Goal: Find specific page/section: Find specific page/section

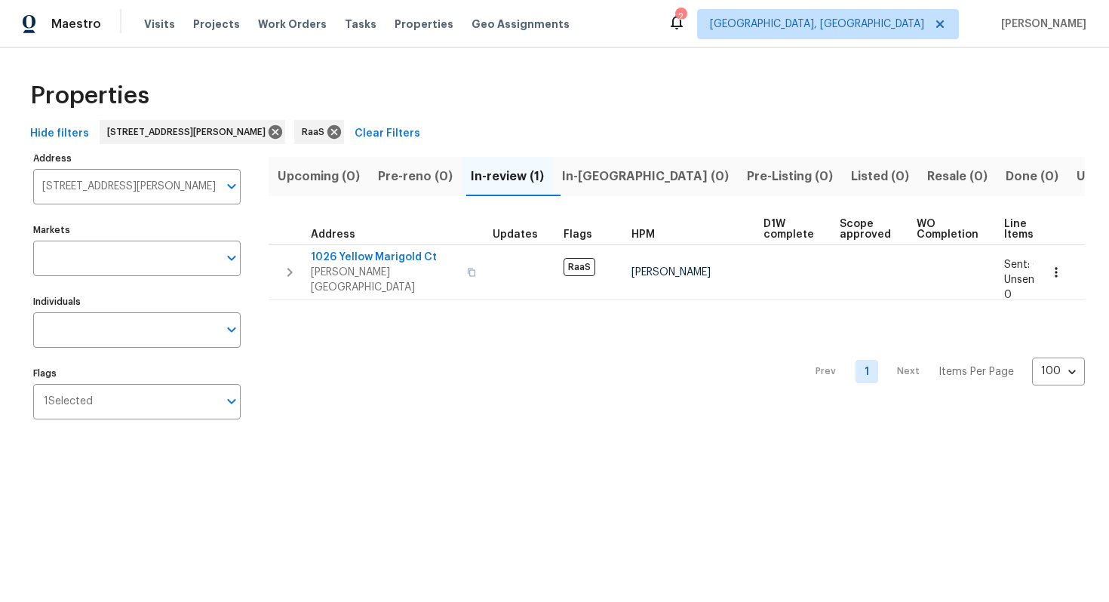
click at [114, 187] on input "[STREET_ADDRESS][PERSON_NAME]" at bounding box center [125, 186] width 185 height 35
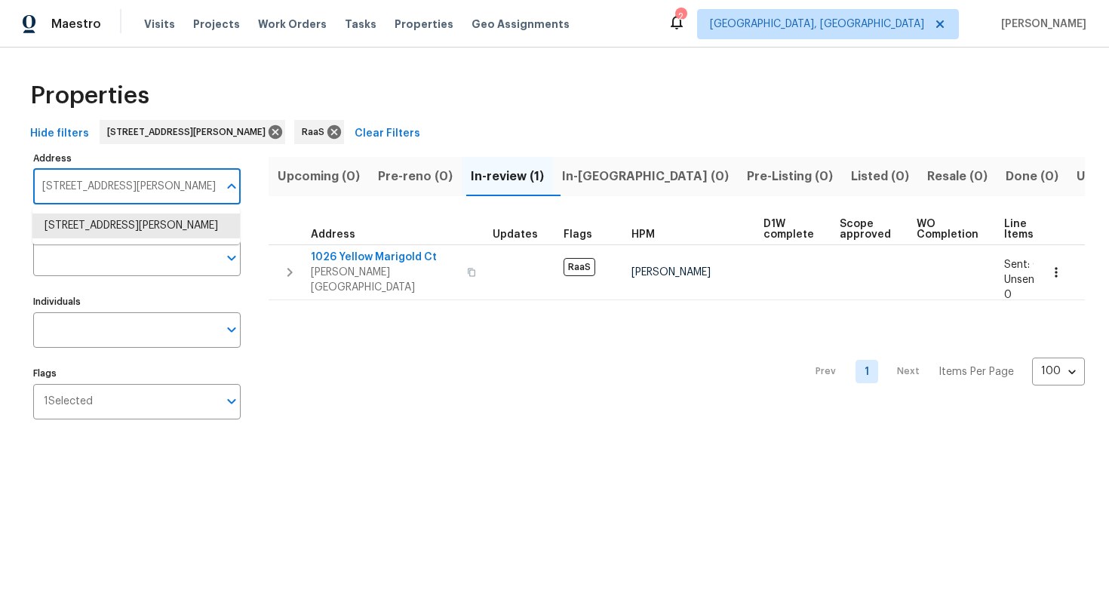
paste input "[STREET_ADDRESS]"
type input "[DATE]-[DATE][STREET_ADDRESS]"
click at [114, 225] on li "[STREET_ADDRESS]" at bounding box center [135, 225] width 207 height 25
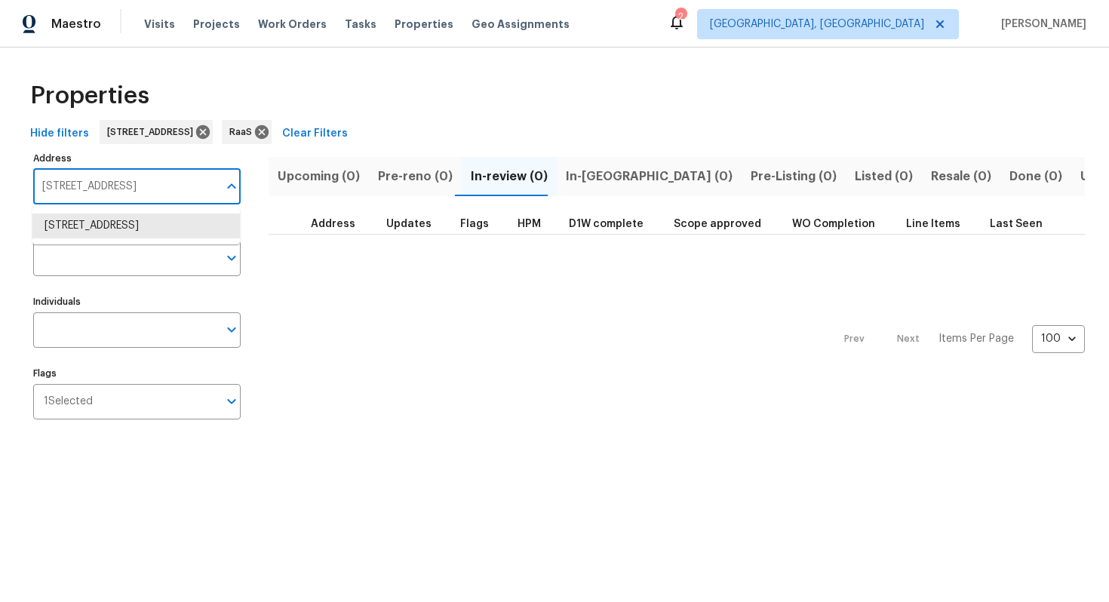
click at [140, 193] on input "[STREET_ADDRESS]" at bounding box center [125, 186] width 185 height 35
click at [131, 238] on li "[STREET_ADDRESS]" at bounding box center [135, 225] width 207 height 25
click at [221, 188] on button "Open" at bounding box center [231, 186] width 21 height 21
click at [218, 188] on div "[STREET_ADDRESS] Address" at bounding box center [136, 186] width 207 height 35
click at [215, 188] on input "[STREET_ADDRESS]" at bounding box center [125, 186] width 185 height 35
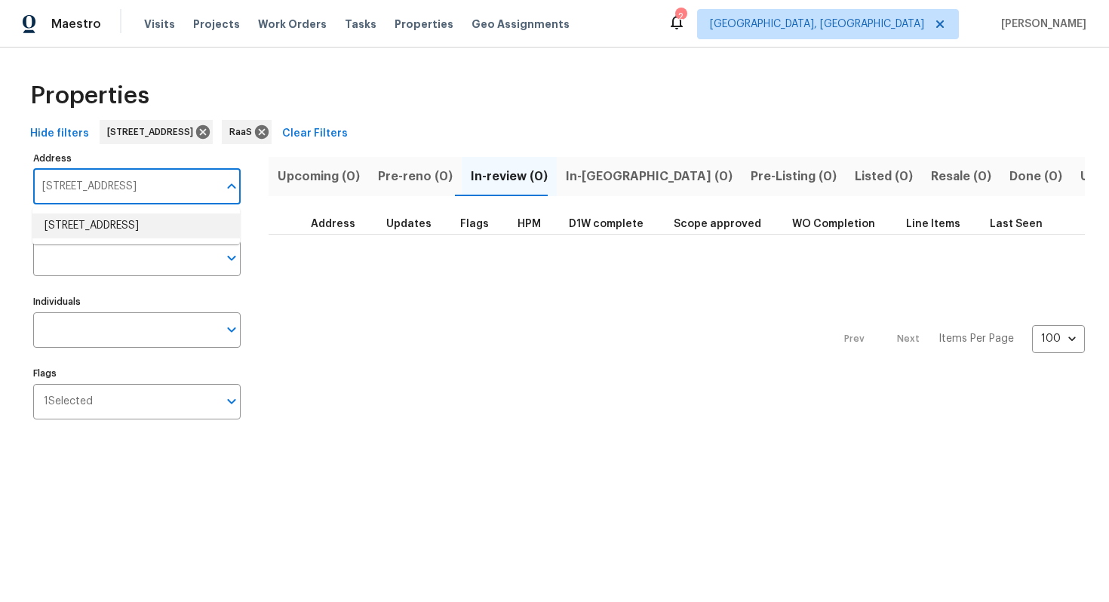
click at [129, 234] on li "[STREET_ADDRESS]" at bounding box center [135, 225] width 207 height 25
type input "[STREET_ADDRESS]"
click at [1009, 167] on span "Done (0)" at bounding box center [1035, 176] width 53 height 21
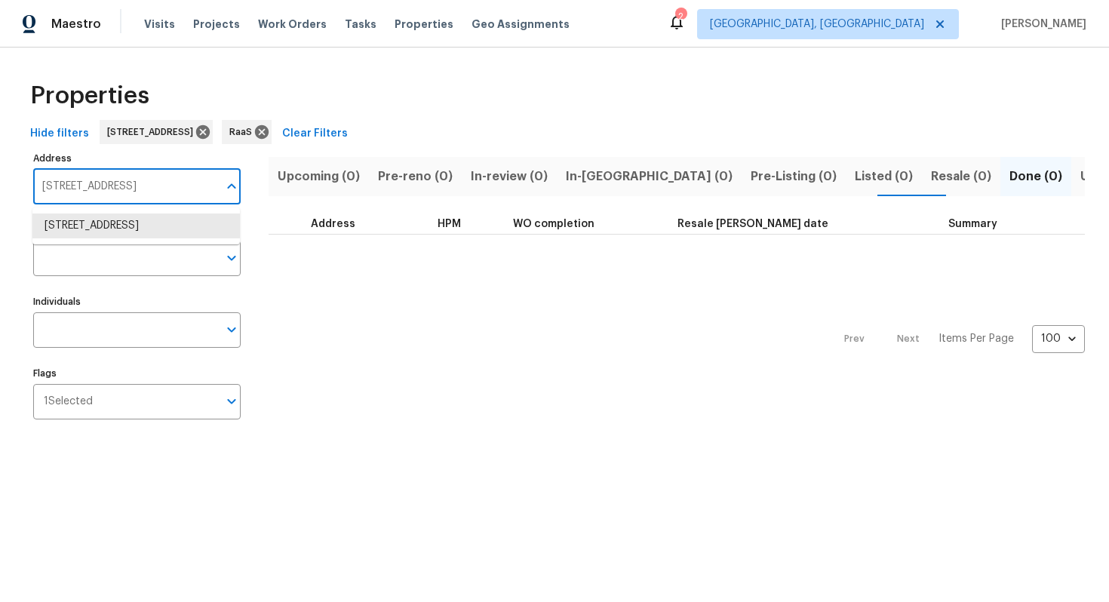
click at [201, 192] on input "[STREET_ADDRESS]" at bounding box center [125, 186] width 185 height 35
click at [145, 226] on li "[STREET_ADDRESS]" at bounding box center [135, 225] width 207 height 25
type input "[STREET_ADDRESS]"
click at [149, 197] on input "[STREET_ADDRESS]" at bounding box center [125, 186] width 185 height 35
click at [149, 192] on input "[STREET_ADDRESS]" at bounding box center [125, 186] width 185 height 35
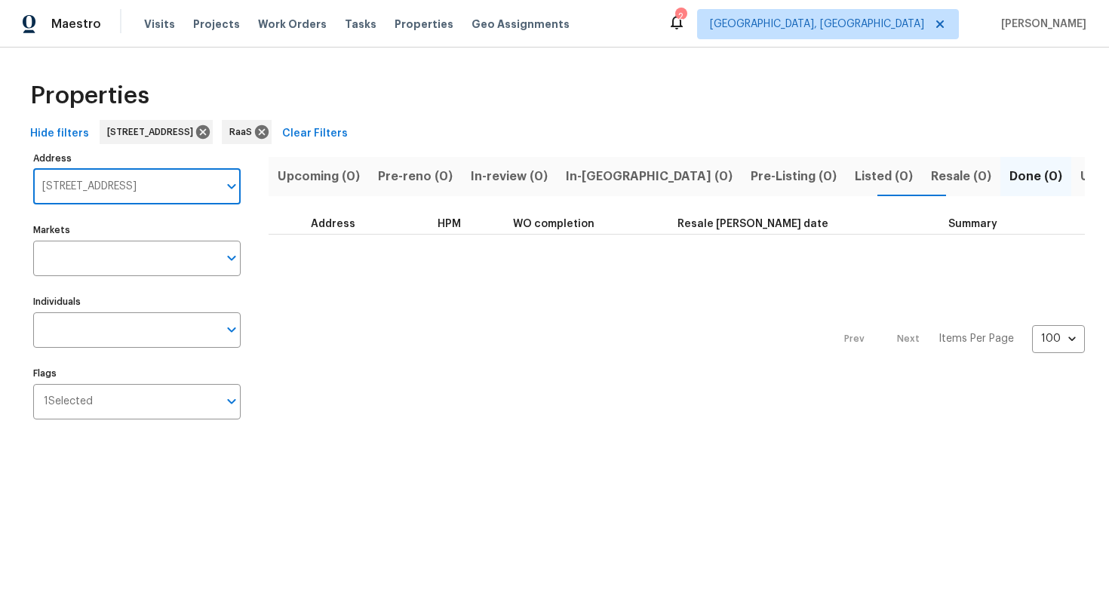
click at [137, 186] on input "[STREET_ADDRESS]" at bounding box center [125, 186] width 185 height 35
click at [307, 312] on div "Prev Next Items Per Page 100 100 ​" at bounding box center [677, 335] width 816 height 200
click at [327, 176] on span "Upcoming (0)" at bounding box center [319, 176] width 82 height 21
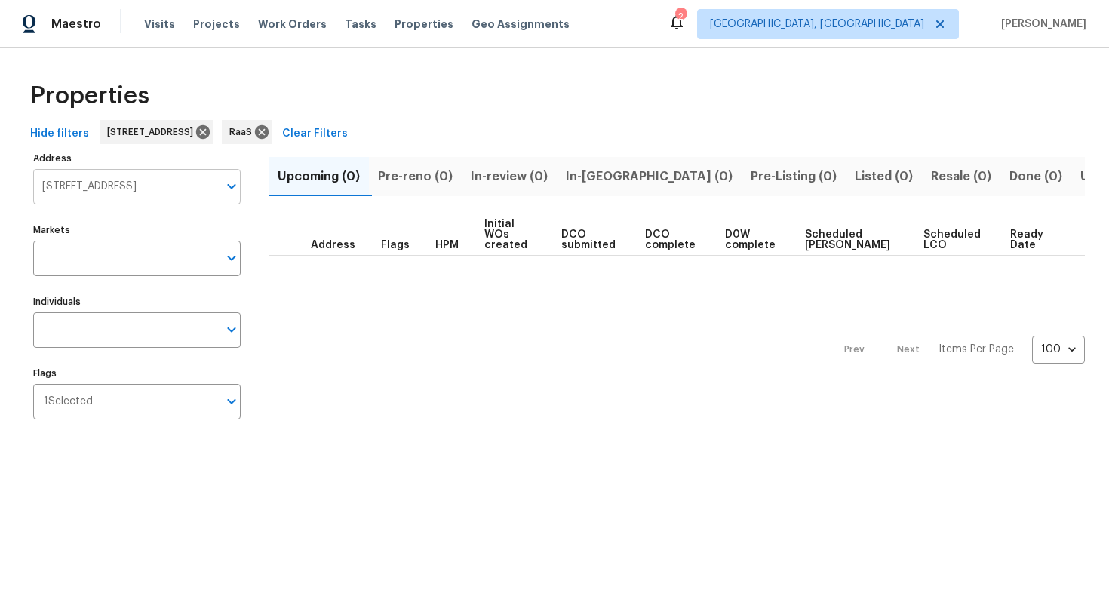
click at [161, 186] on input "[STREET_ADDRESS]" at bounding box center [125, 186] width 185 height 35
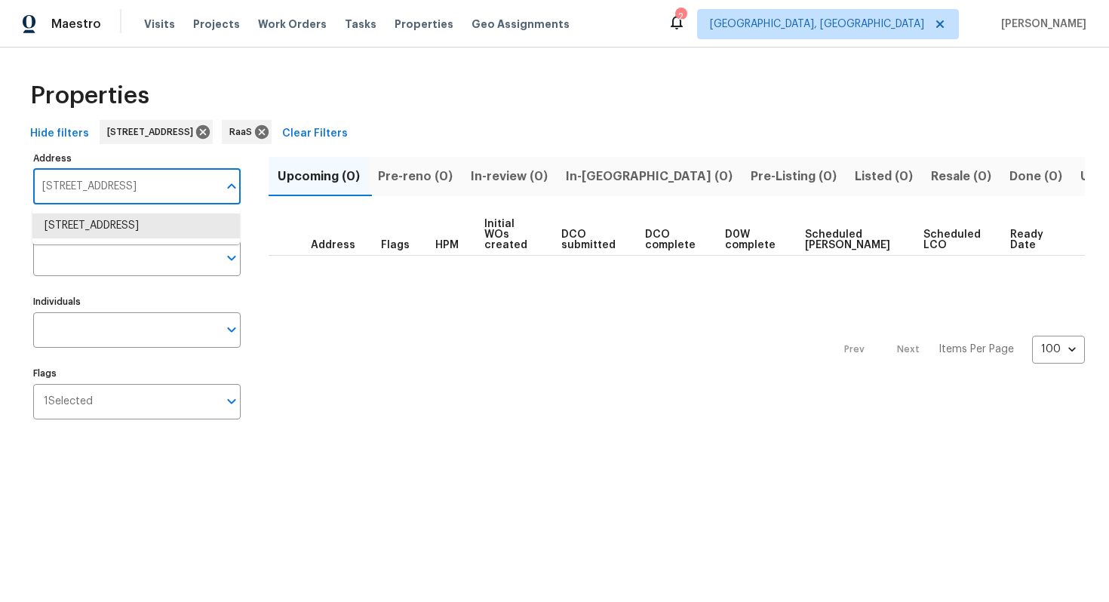
paste input "-[STREET_ADDRESS],"
click at [146, 238] on li "[STREET_ADDRESS]" at bounding box center [135, 225] width 207 height 25
type input "[STREET_ADDRESS]"
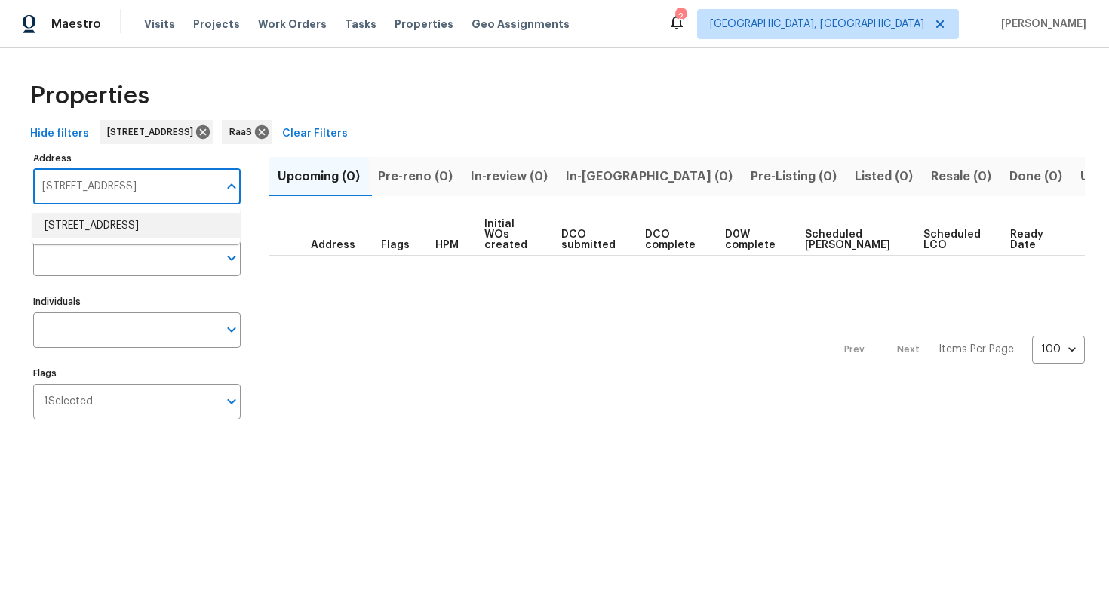
click at [198, 180] on input "[STREET_ADDRESS]" at bounding box center [125, 186] width 185 height 35
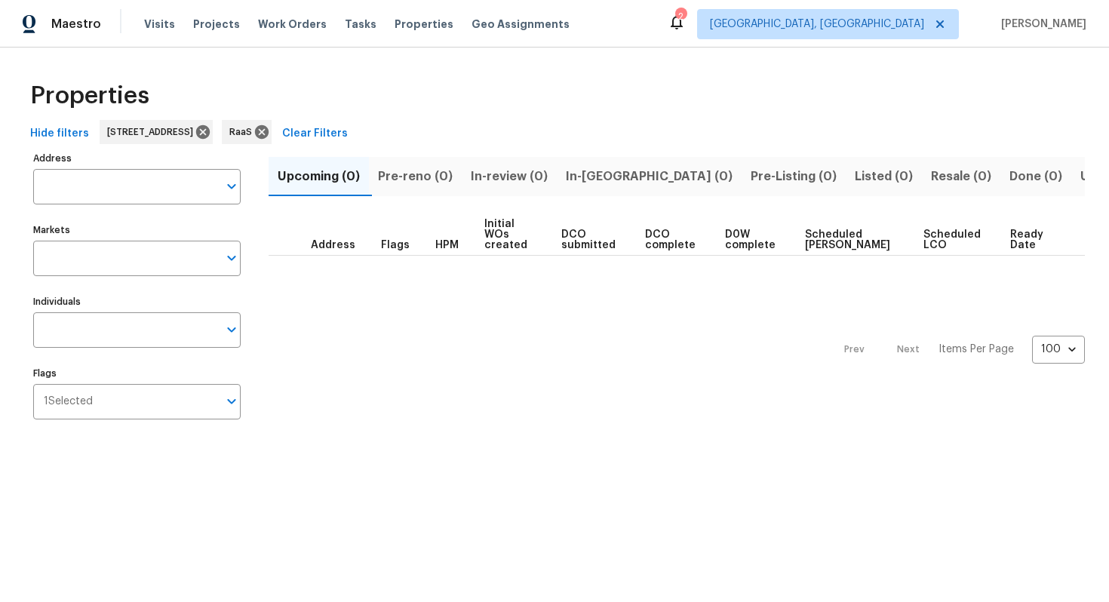
click at [292, 301] on div "Prev Next Items Per Page 100 100 ​" at bounding box center [677, 345] width 816 height 179
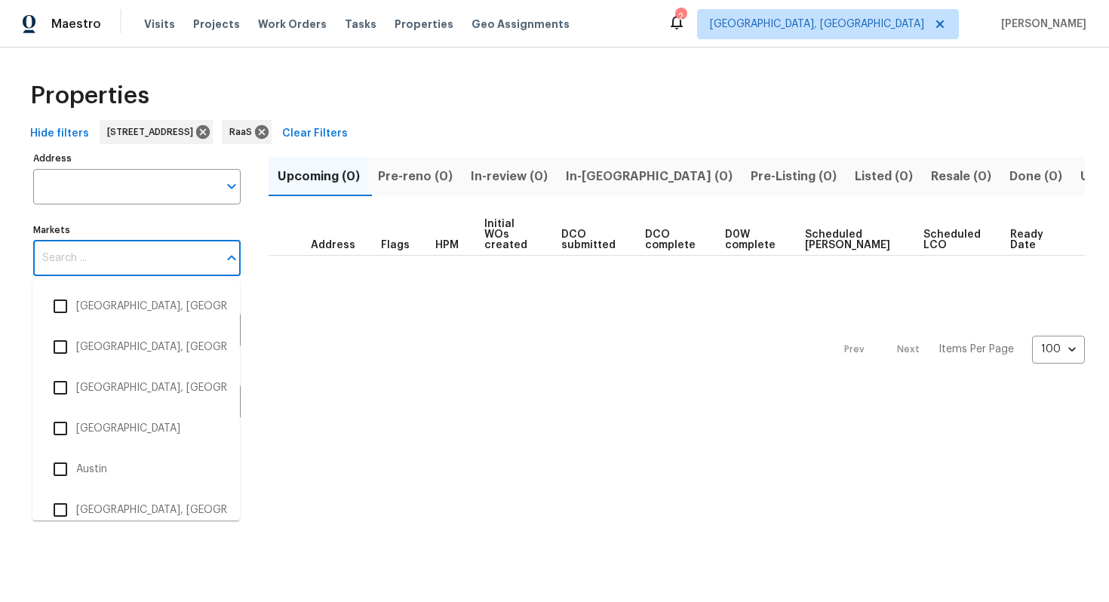
click at [88, 260] on input "Markets" at bounding box center [125, 258] width 185 height 35
type input "col"
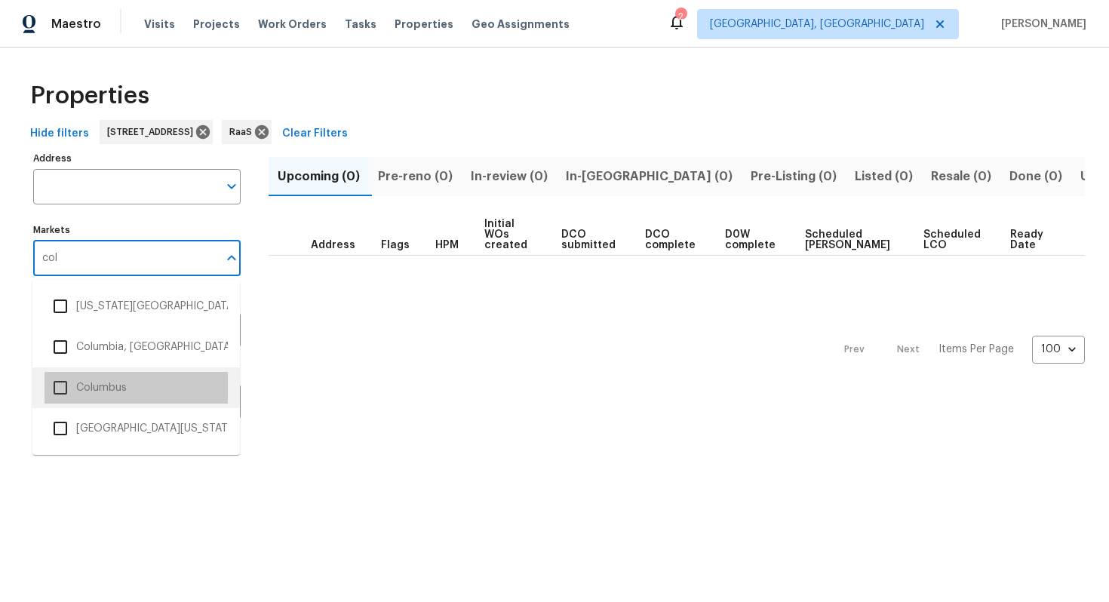
click at [92, 391] on li "Columbus" at bounding box center [136, 388] width 183 height 32
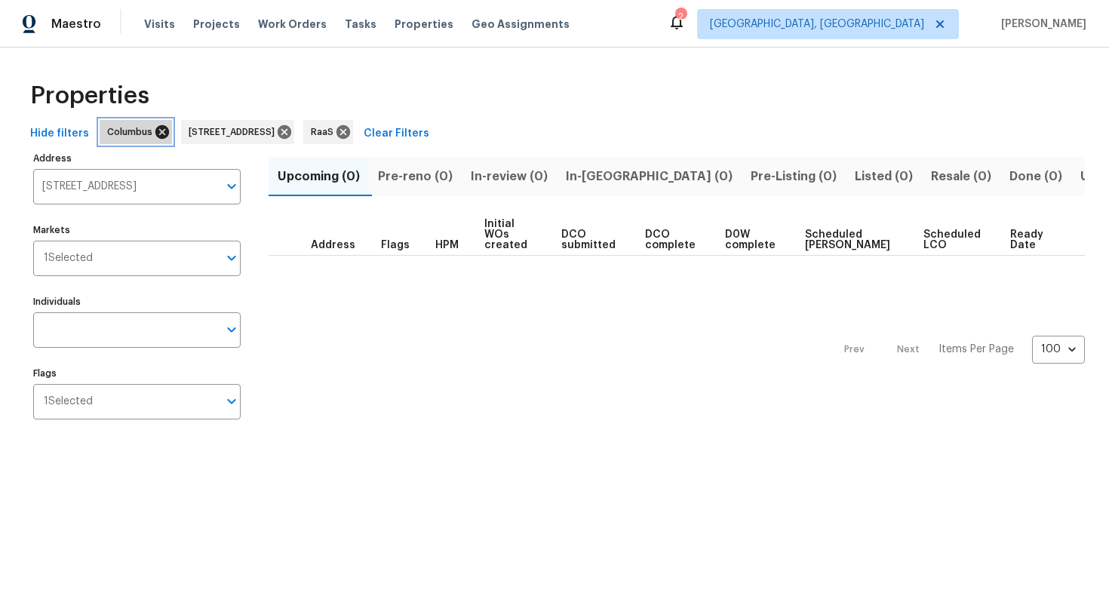
click at [160, 130] on icon at bounding box center [162, 132] width 17 height 17
click at [518, 170] on span "In-review (0)" at bounding box center [509, 176] width 77 height 21
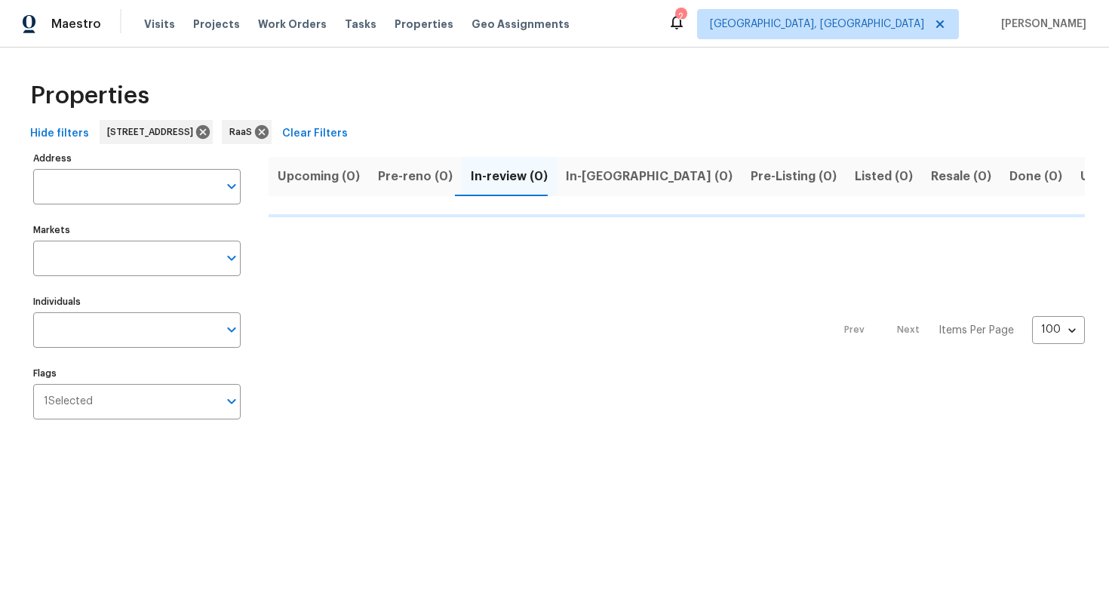
type input "[STREET_ADDRESS]"
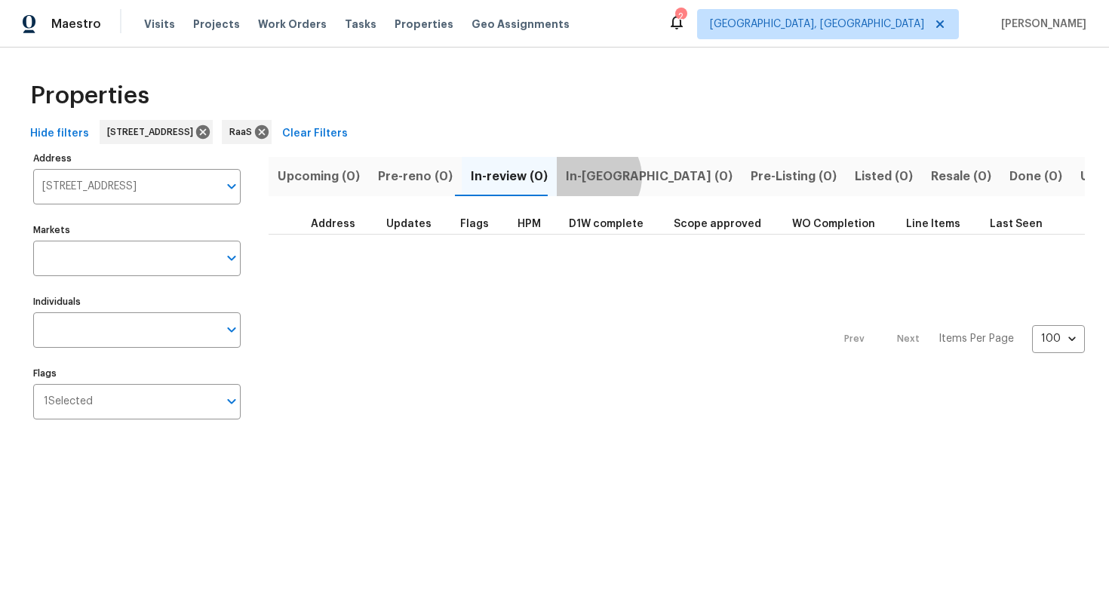
click at [581, 177] on span "In-[GEOGRAPHIC_DATA] (0)" at bounding box center [649, 176] width 167 height 21
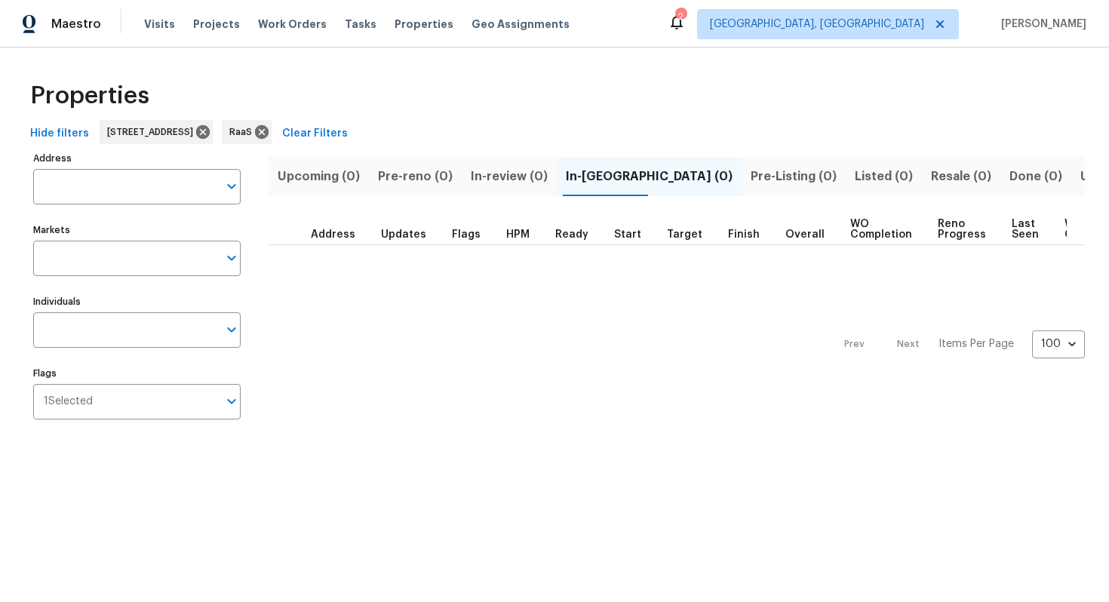
type input "[STREET_ADDRESS]"
click at [751, 171] on span "Pre-Listing (0)" at bounding box center [794, 176] width 86 height 21
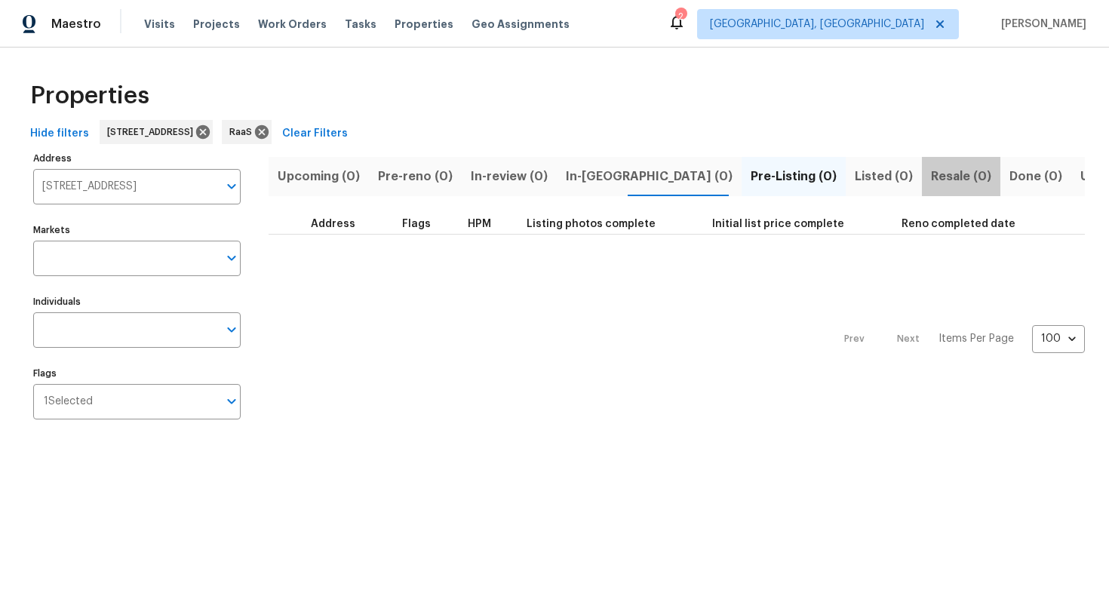
click at [931, 168] on span "Resale (0)" at bounding box center [961, 176] width 60 height 21
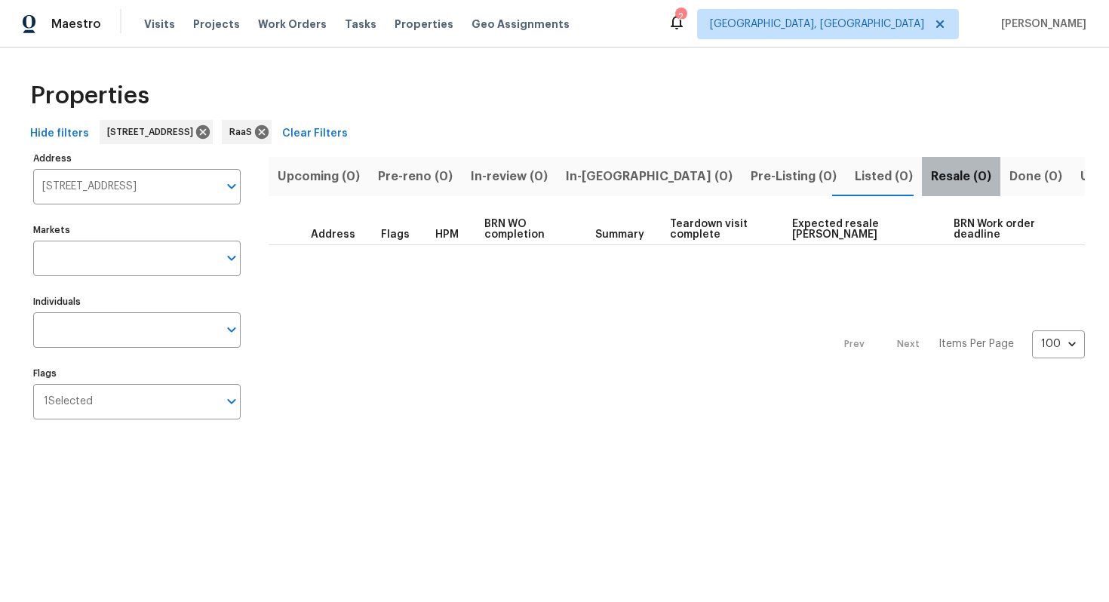
click at [931, 168] on span "Resale (0)" at bounding box center [961, 176] width 60 height 21
click at [1009, 176] on span "Done (0)" at bounding box center [1035, 176] width 53 height 21
